Goal: Task Accomplishment & Management: Use online tool/utility

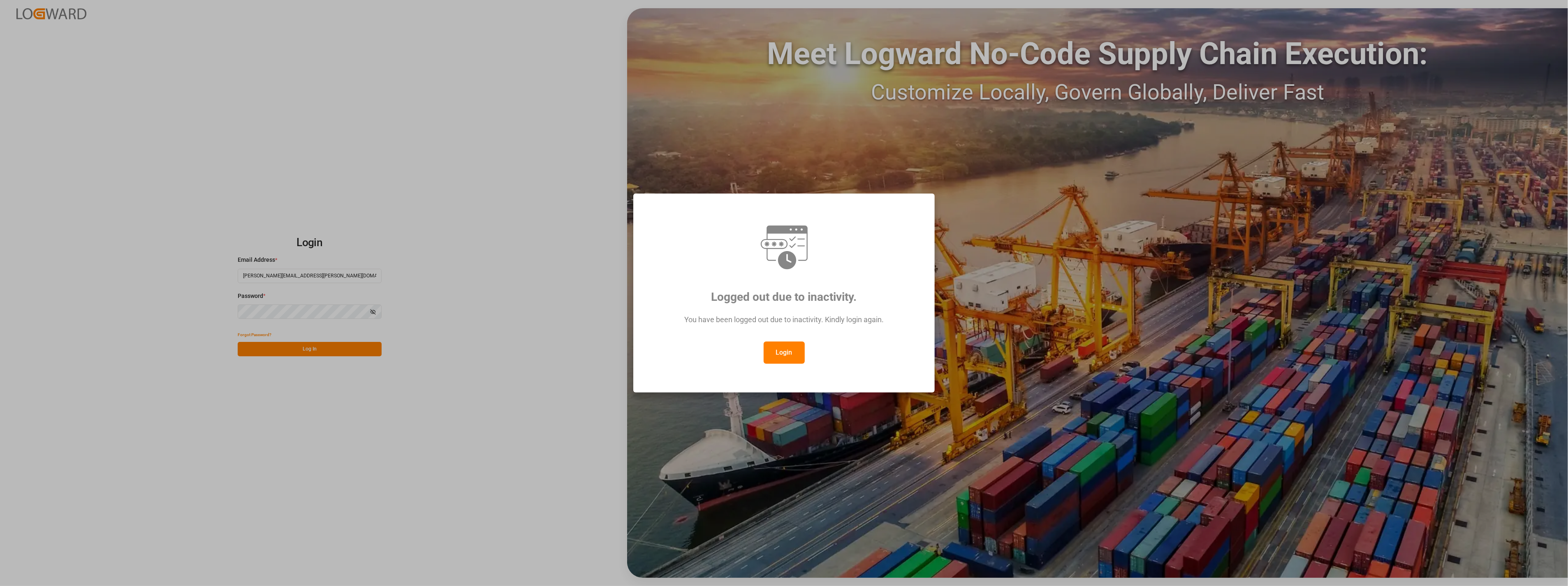
click at [782, 351] on button "Login" at bounding box center [785, 352] width 41 height 22
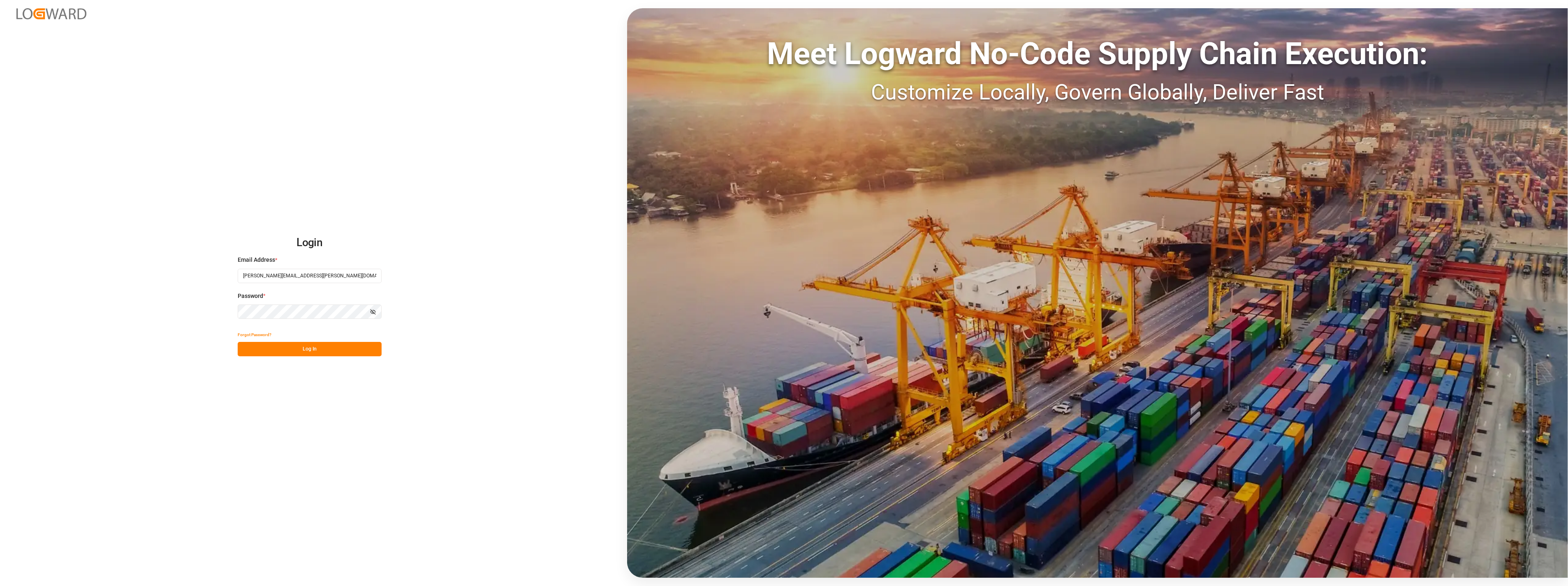
click at [324, 351] on button "Log In" at bounding box center [309, 349] width 144 height 15
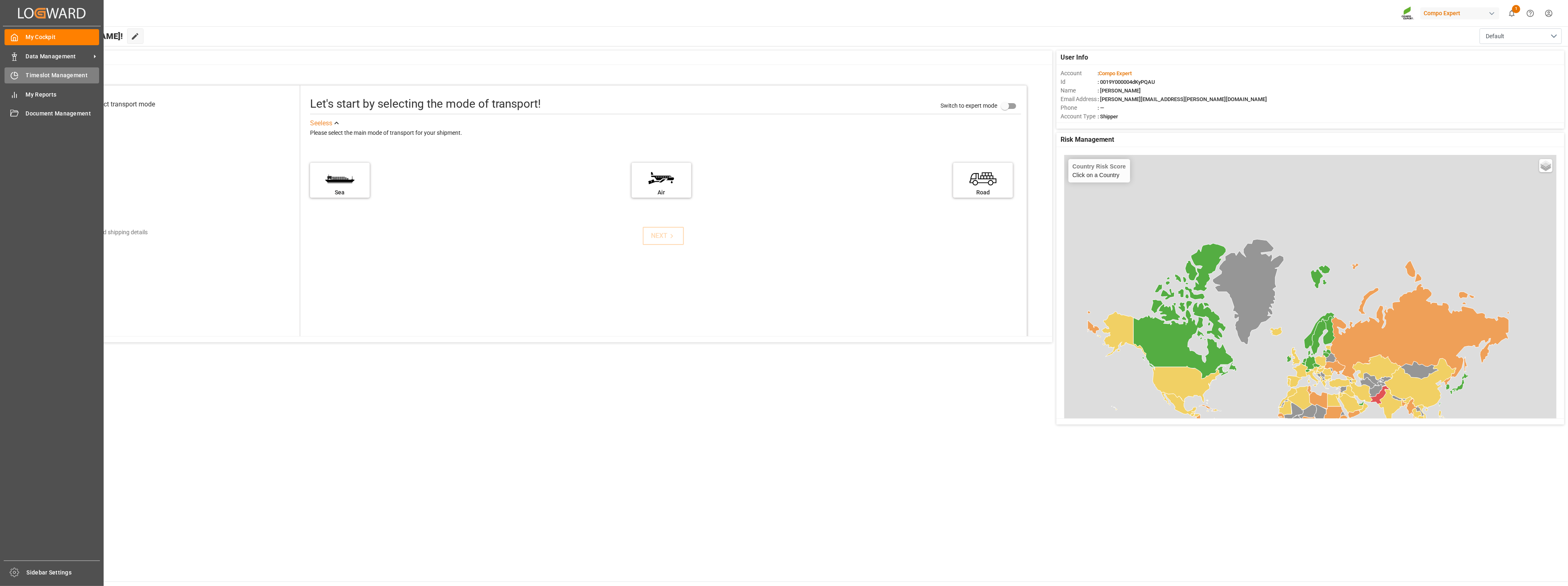
click at [74, 75] on span "Timeslot Management" at bounding box center [63, 75] width 74 height 9
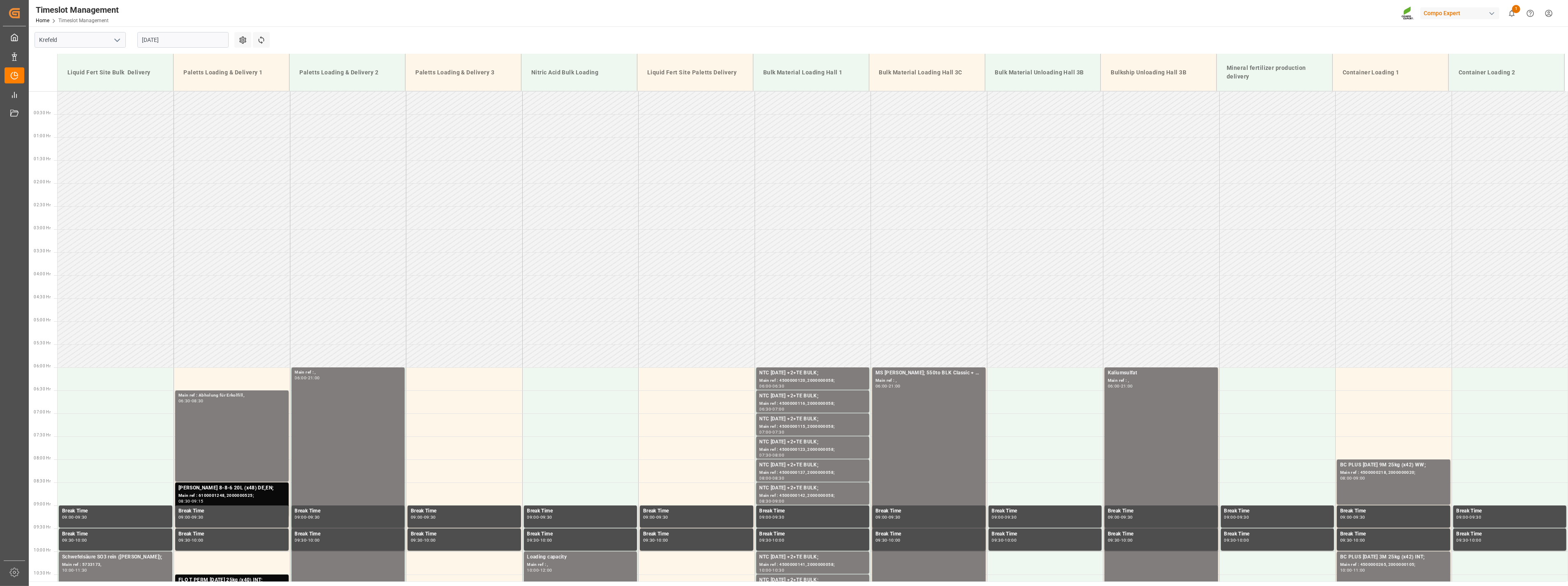
click at [117, 37] on icon "open menu" at bounding box center [117, 40] width 10 height 10
click at [94, 92] on div "La Vall d [PERSON_NAME]" at bounding box center [80, 95] width 91 height 18
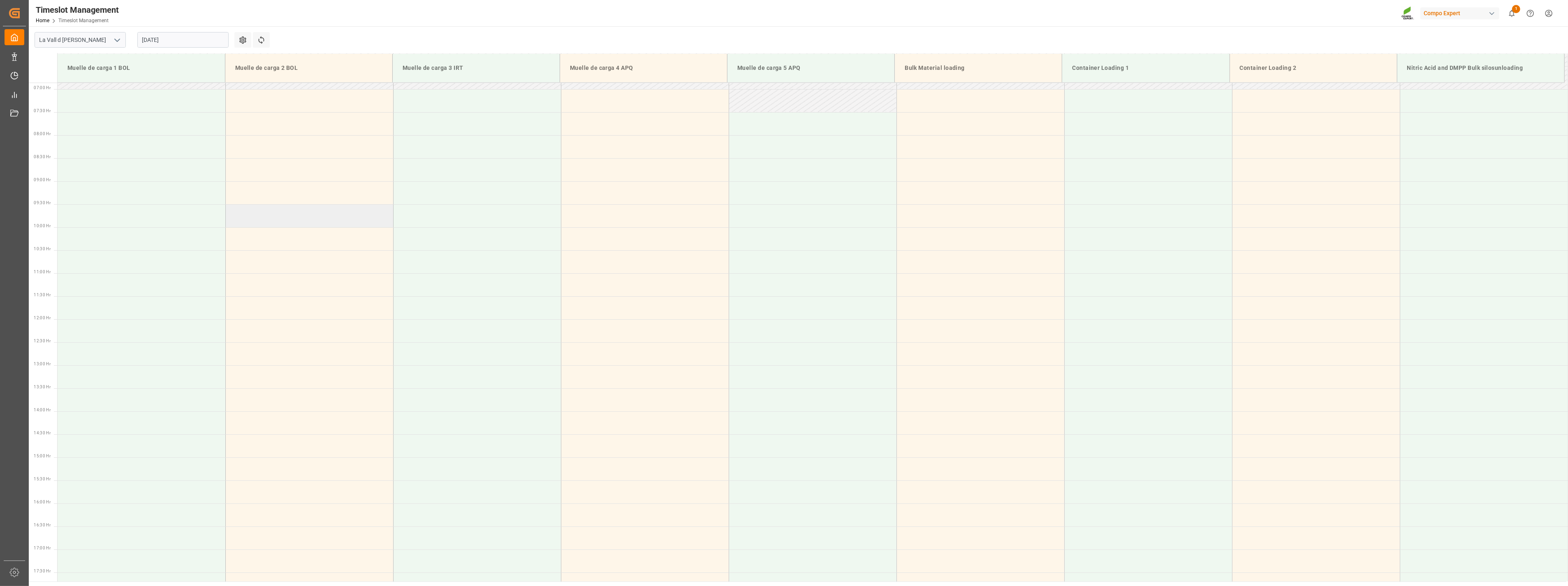
scroll to position [365, 0]
click at [175, 37] on input "[DATE]" at bounding box center [183, 40] width 91 height 16
click at [196, 139] on span "21" at bounding box center [196, 138] width 5 height 5
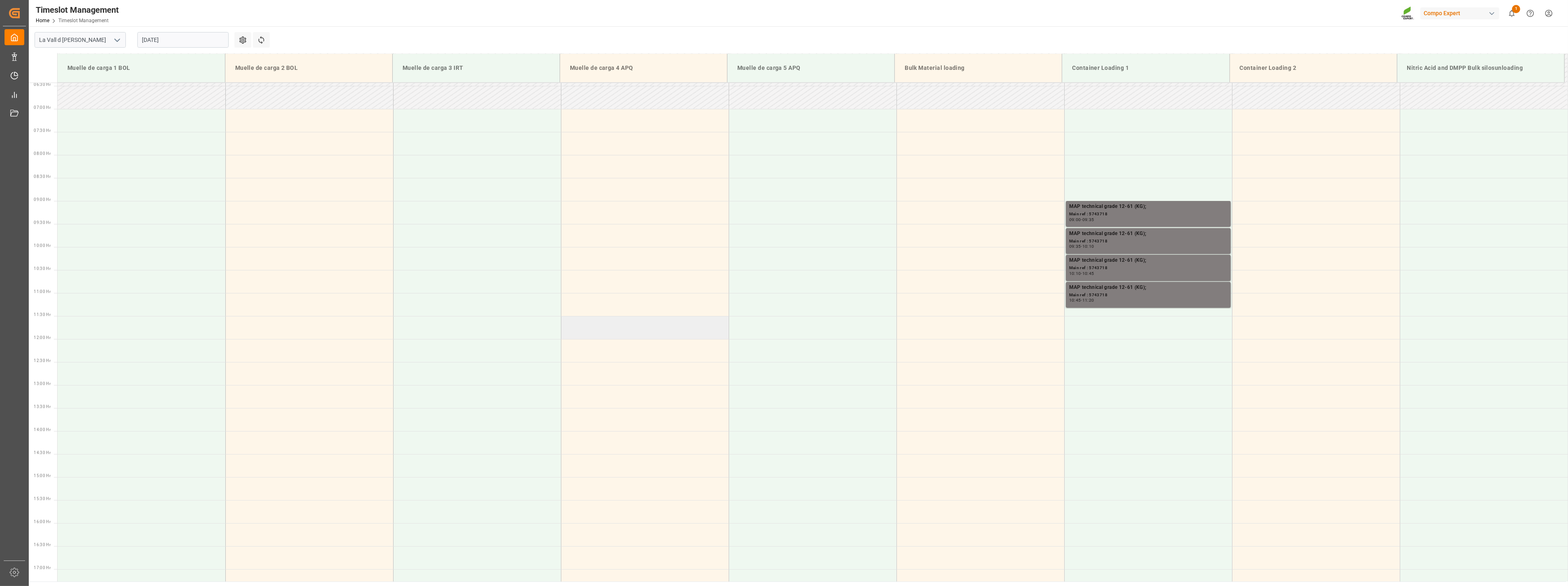
scroll to position [273, 0]
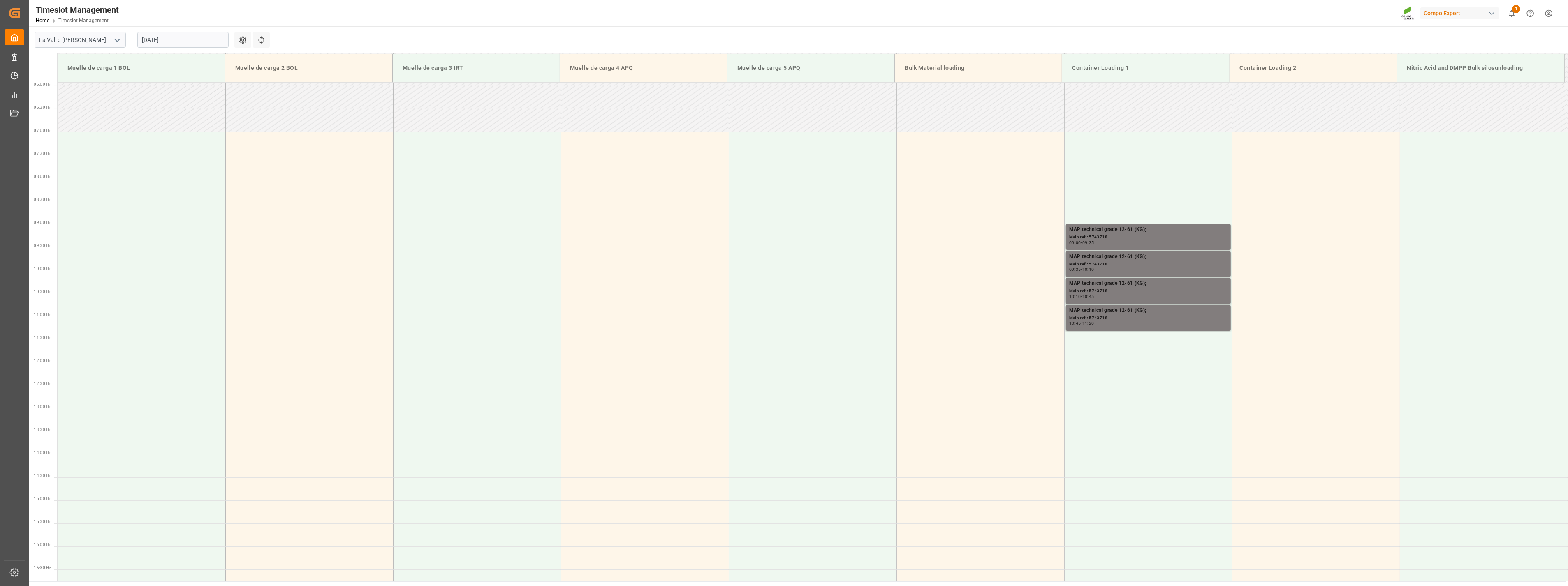
click at [174, 43] on input "[DATE]" at bounding box center [183, 40] width 91 height 16
click at [216, 138] on div "22" at bounding box center [212, 138] width 10 height 10
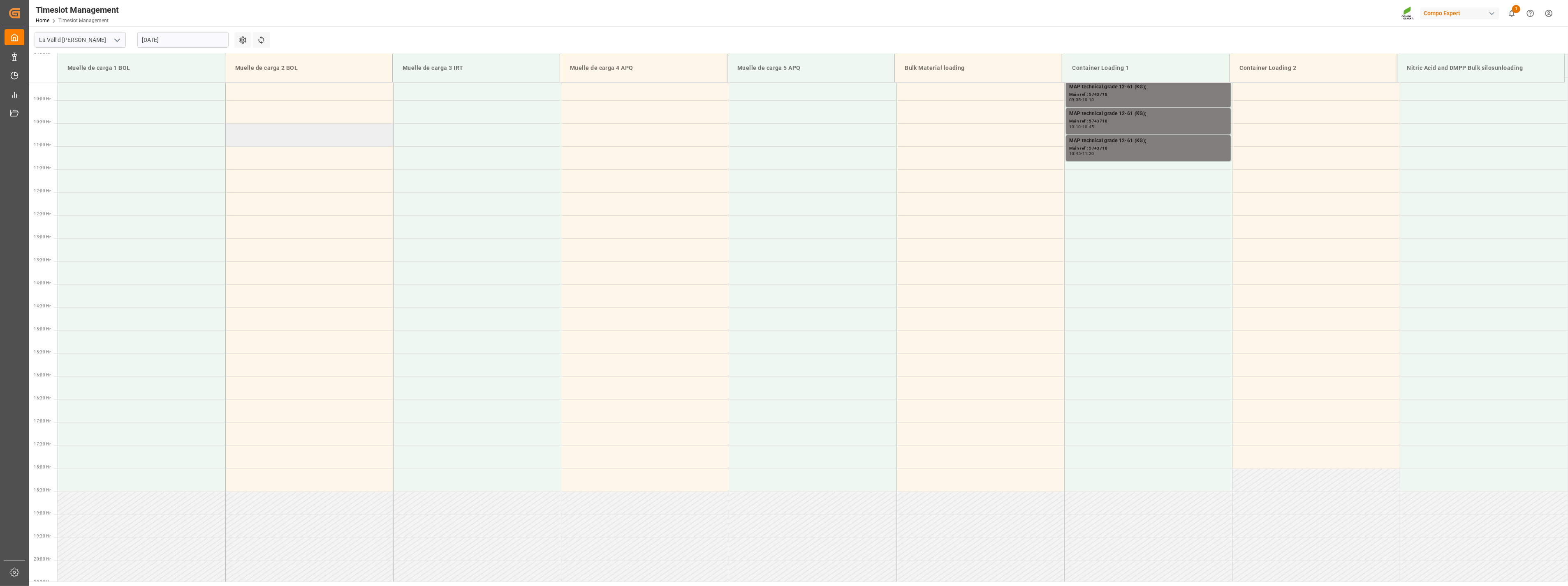
scroll to position [319, 0]
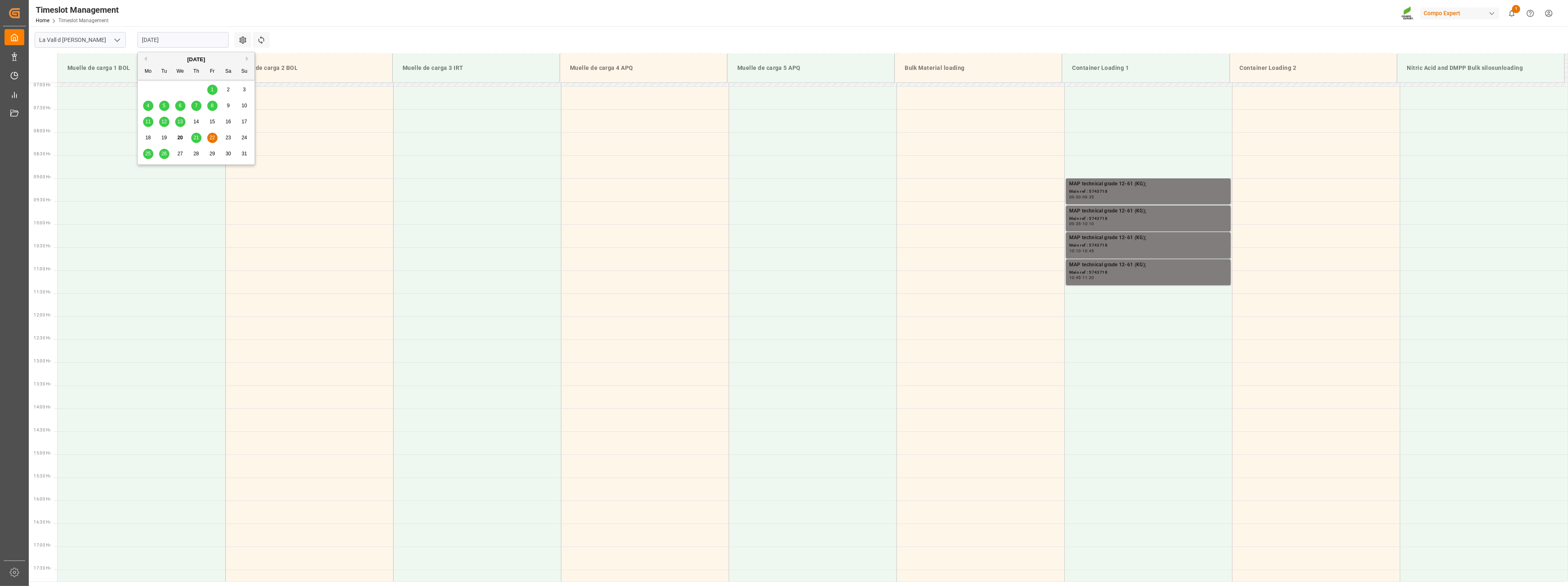
drag, startPoint x: 180, startPoint y: 33, endPoint x: 175, endPoint y: 43, distance: 11.2
click at [180, 33] on input "[DATE]" at bounding box center [183, 40] width 91 height 16
click at [148, 155] on span "25" at bounding box center [147, 153] width 5 height 5
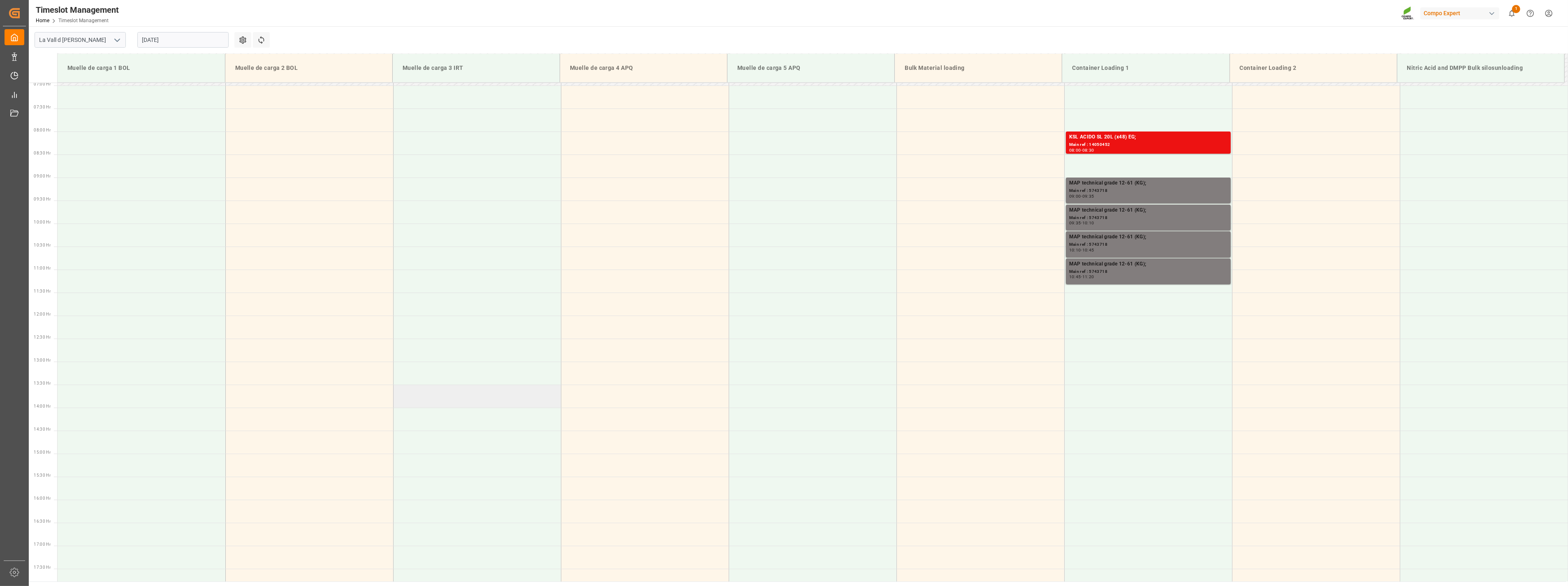
scroll to position [141, 0]
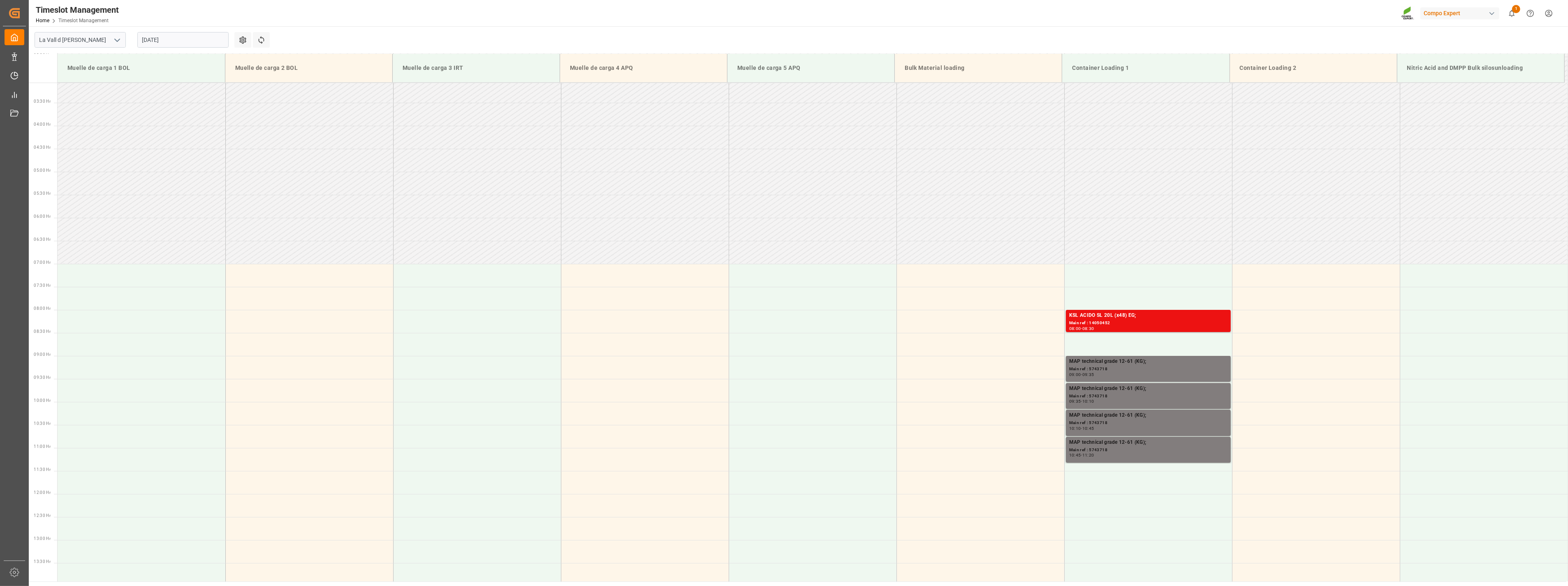
click at [178, 37] on input "[DATE]" at bounding box center [183, 40] width 91 height 16
click at [163, 153] on span "26" at bounding box center [164, 153] width 5 height 5
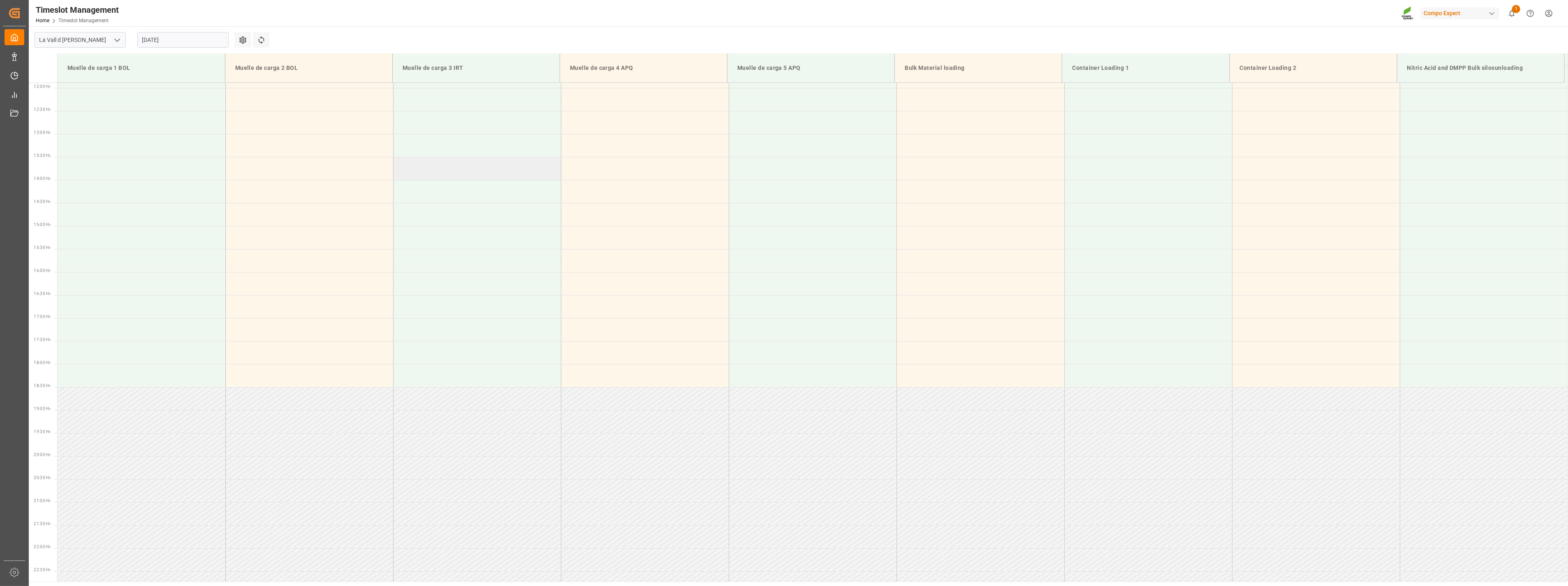
scroll to position [136, 0]
